Goal: Task Accomplishment & Management: Manage account settings

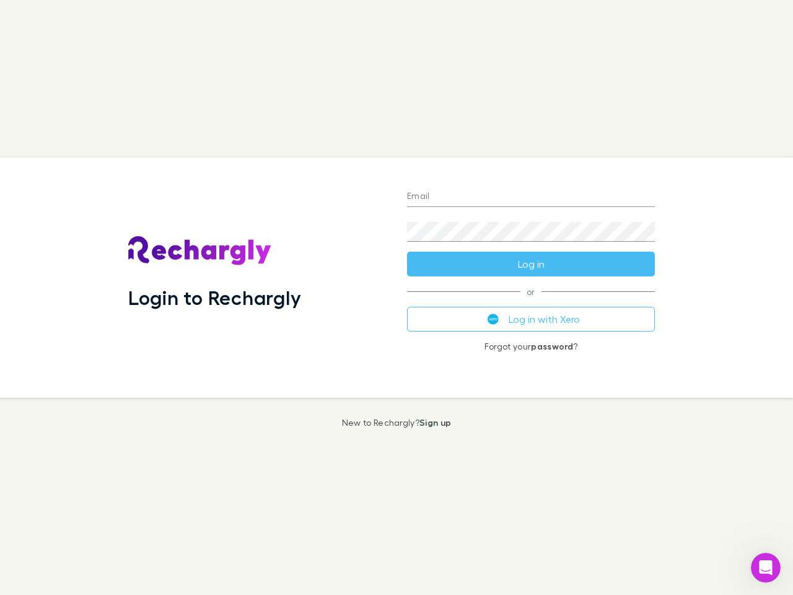
click at [396, 297] on div "Login to Rechargly" at bounding box center [257, 277] width 279 height 240
click at [531, 197] on input "Email" at bounding box center [531, 197] width 248 height 20
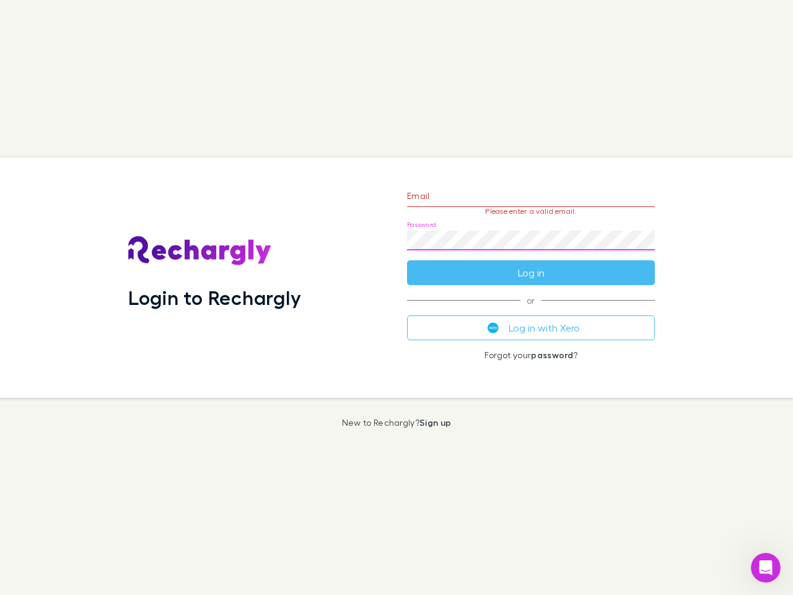
click at [531, 264] on form "Email Please enter a valid email. Password Log in" at bounding box center [531, 231] width 248 height 108
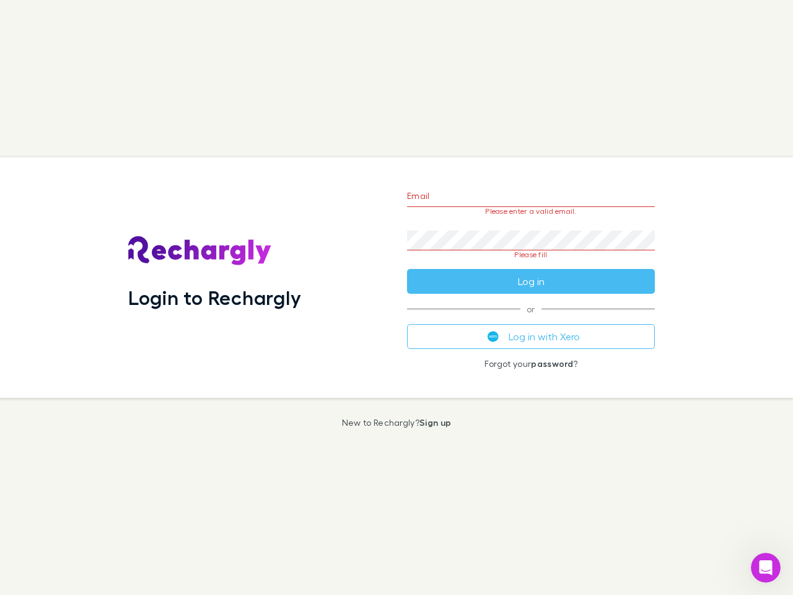
click at [531, 319] on div "Email Please enter a valid email. Password Please fill Log in or Log in with Xe…" at bounding box center [531, 277] width 268 height 240
click at [766, 567] on icon "Open Intercom Messenger" at bounding box center [766, 568] width 20 height 20
